Goal: Check status: Check status

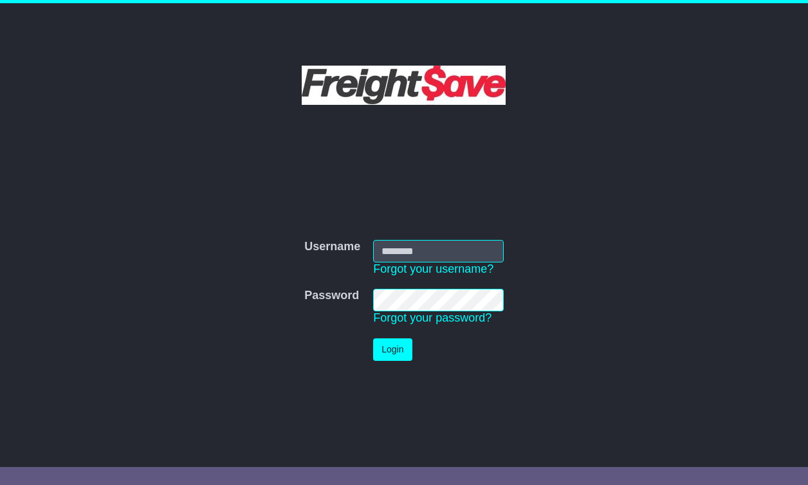
type input "**********"
click at [392, 362] on td "Login" at bounding box center [438, 349] width 143 height 35
click at [393, 355] on button "Login" at bounding box center [392, 349] width 39 height 23
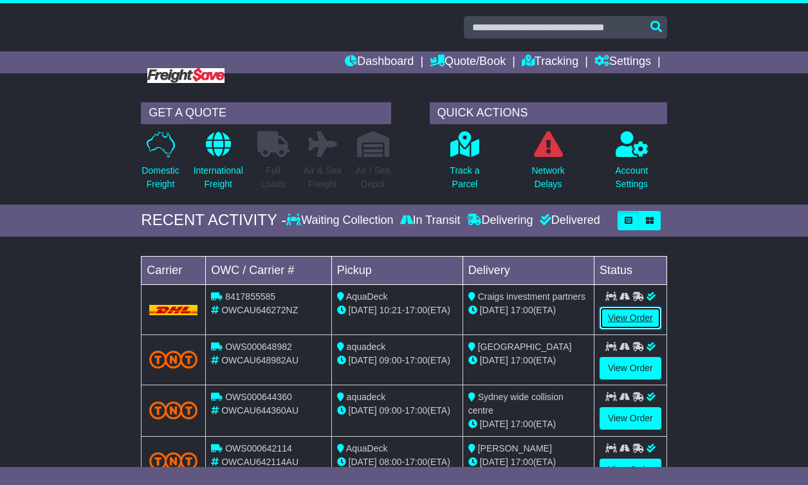
click at [609, 325] on link "View Order" at bounding box center [631, 318] width 62 height 23
click at [635, 367] on link "View Order" at bounding box center [631, 368] width 62 height 23
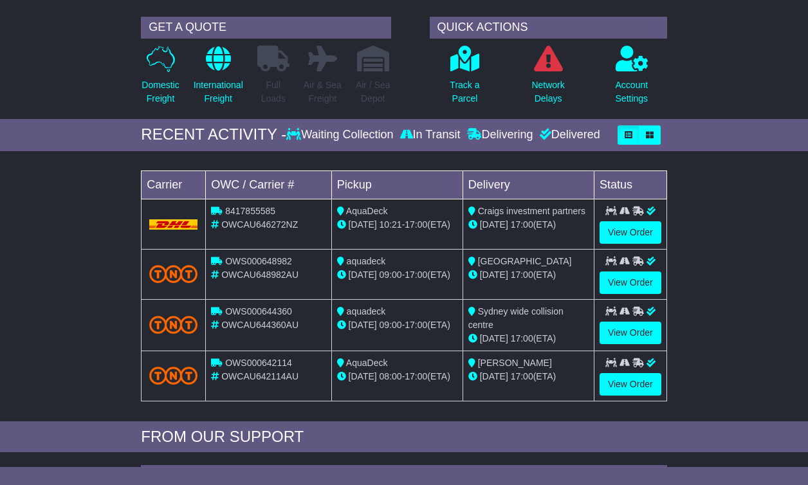
scroll to position [88, 0]
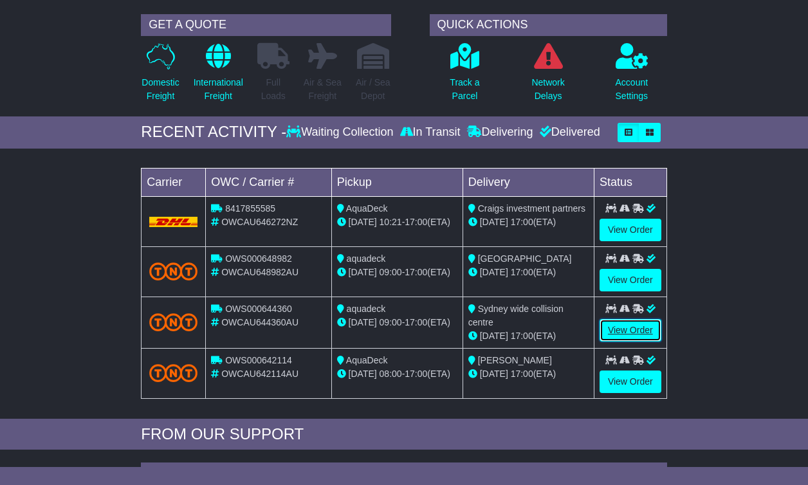
click at [643, 332] on link "View Order" at bounding box center [631, 330] width 62 height 23
